Goal: Transaction & Acquisition: Subscribe to service/newsletter

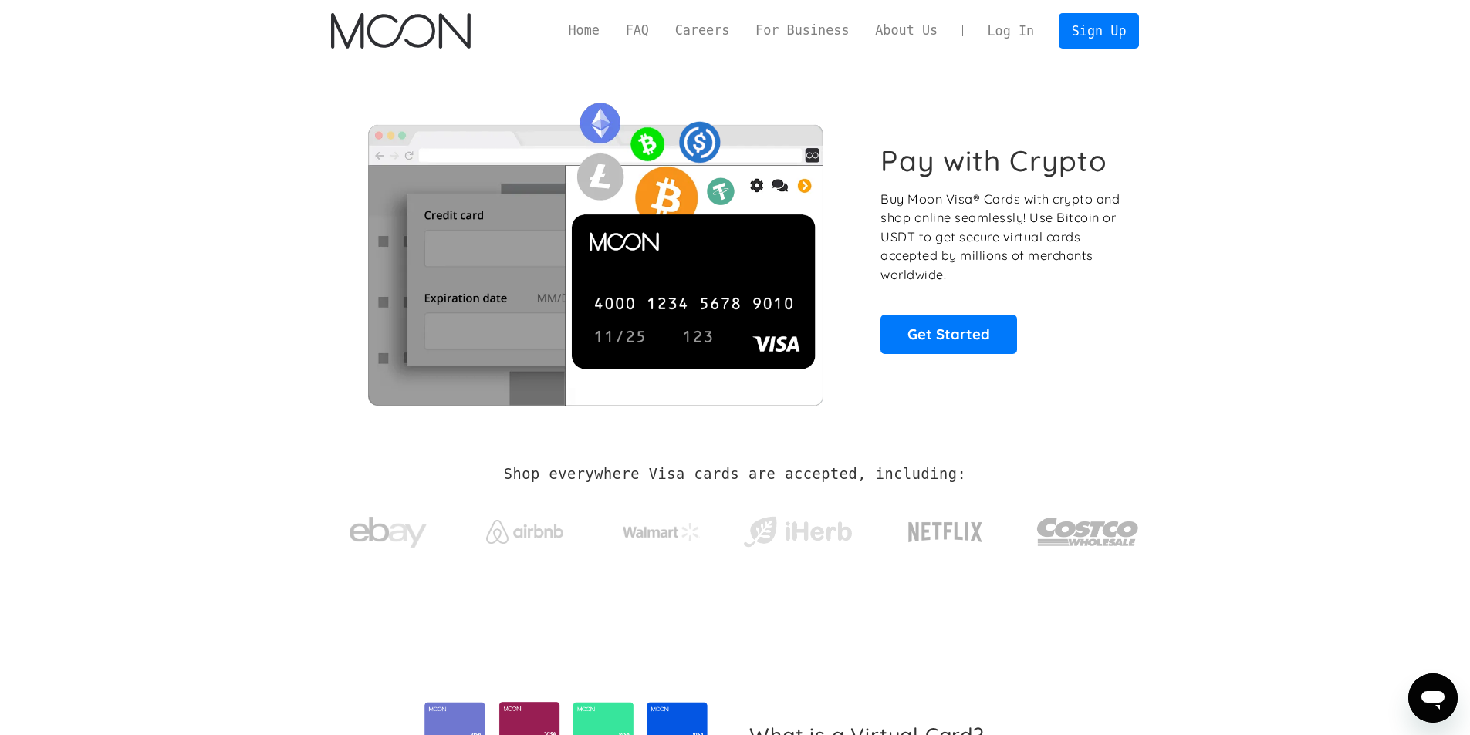
click at [1093, 52] on div "Home FAQ Careers For Business About Us Log In Sign Up Home FAQ For Business Car…" at bounding box center [735, 31] width 854 height 62
click at [1091, 40] on link "Sign Up" at bounding box center [1099, 30] width 80 height 35
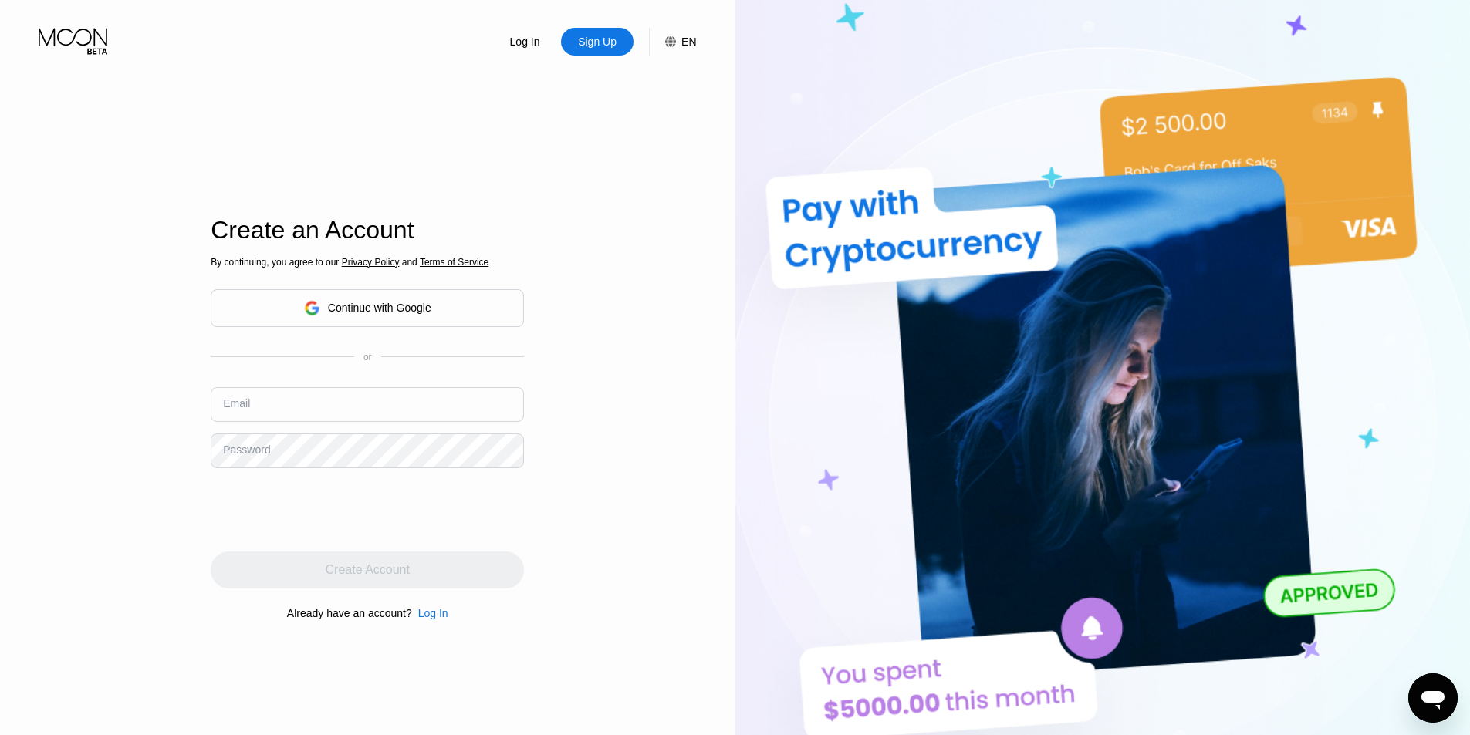
click at [475, 326] on div "Continue with Google" at bounding box center [367, 308] width 313 height 38
